Goal: Task Accomplishment & Management: Complete application form

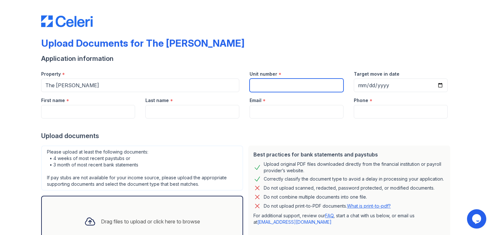
click at [259, 83] on input "Unit number" at bounding box center [297, 85] width 94 height 14
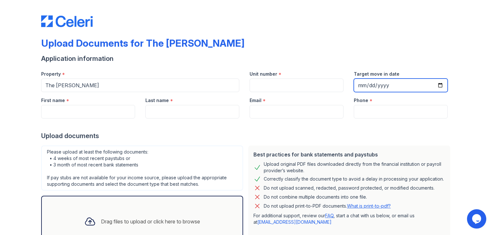
click at [439, 85] on input "Target move in date" at bounding box center [401, 85] width 94 height 14
type input "[DATE]"
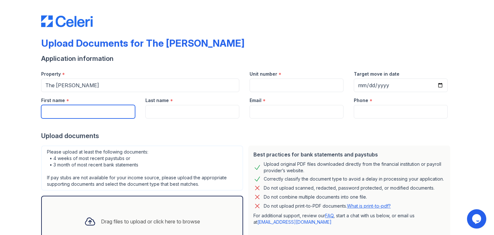
click at [92, 113] on input "First name" at bounding box center [88, 112] width 94 height 14
type input "[PERSON_NAME]"
type input "7372976912"
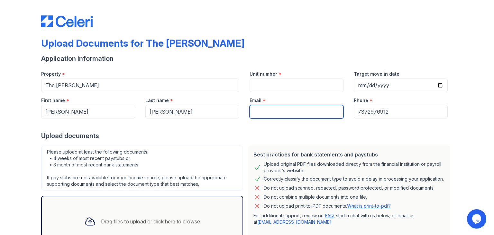
click at [264, 115] on input "Email" at bounding box center [297, 112] width 94 height 14
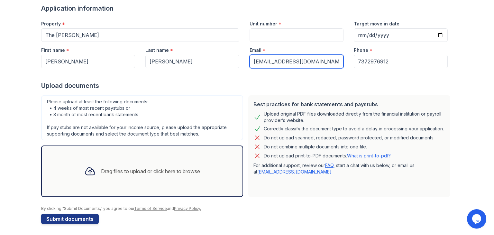
scroll to position [51, 0]
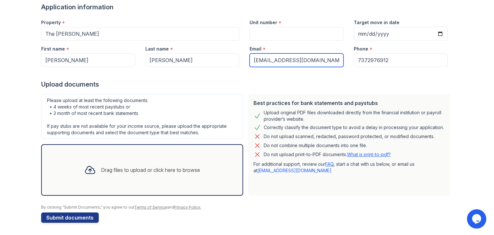
type input "[EMAIL_ADDRESS][DOMAIN_NAME]"
click at [135, 166] on div "Drag files to upload or click here to browse" at bounding box center [150, 170] width 99 height 8
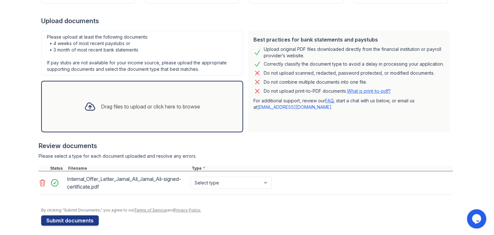
scroll to position [118, 0]
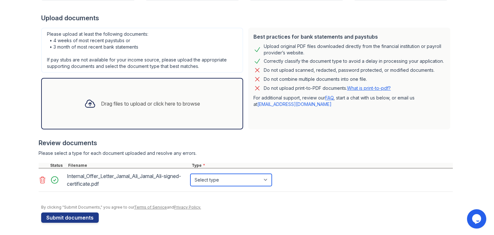
click at [265, 177] on select "Select type Paystub Bank Statement Offer Letter Tax Documents Benefit Award Let…" at bounding box center [230, 180] width 81 height 12
select select "offer_letter"
click at [190, 174] on select "Select type Paystub Bank Statement Offer Letter Tax Documents Benefit Award Let…" at bounding box center [230, 180] width 81 height 12
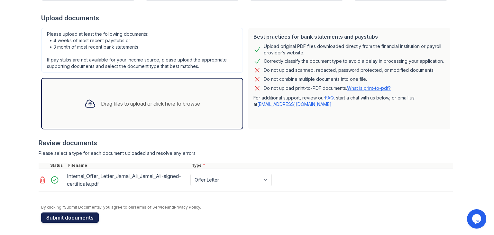
click at [73, 215] on button "Submit documents" at bounding box center [70, 217] width 58 height 10
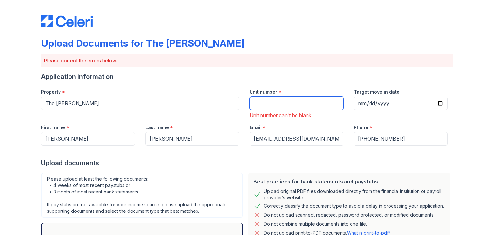
click at [259, 101] on input "Unit number" at bounding box center [297, 104] width 94 height 14
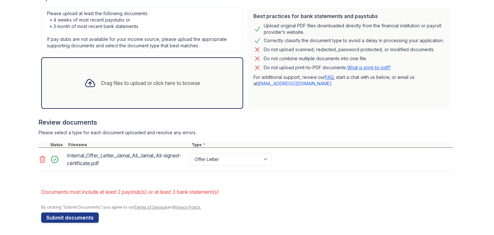
type input "716"
click at [108, 89] on div "Drag files to upload or click here to browse" at bounding box center [142, 83] width 126 height 22
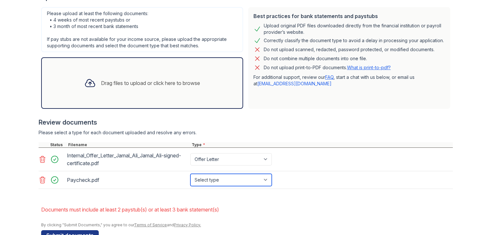
click at [264, 179] on select "Select type Paystub Bank Statement Offer Letter Tax Documents Benefit Award Let…" at bounding box center [230, 180] width 81 height 12
select select "paystub"
click at [190, 174] on select "Select type Paystub Bank Statement Offer Letter Tax Documents Benefit Award Let…" at bounding box center [230, 180] width 81 height 12
click at [84, 232] on button "Submit documents" at bounding box center [70, 235] width 58 height 10
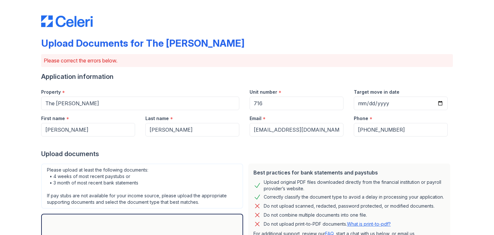
scroll to position [174, 0]
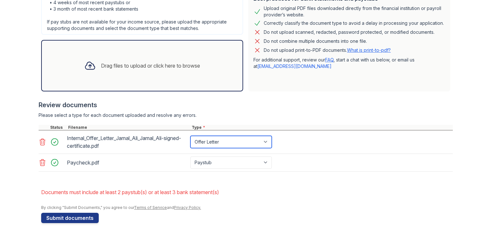
click at [263, 141] on select "Paystub Bank Statement Offer Letter Tax Documents Benefit Award Letter Investme…" at bounding box center [230, 142] width 81 height 12
select select "paystub"
click at [190, 136] on select "Paystub Bank Statement Offer Letter Tax Documents Benefit Award Letter Investme…" at bounding box center [230, 142] width 81 height 12
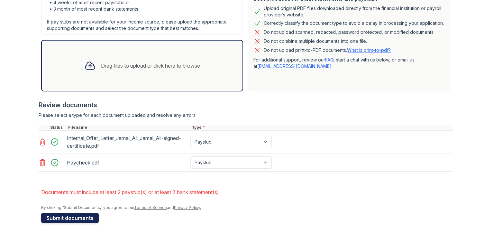
click at [64, 215] on button "Submit documents" at bounding box center [70, 218] width 58 height 10
